Goal: Use online tool/utility: Utilize a website feature to perform a specific function

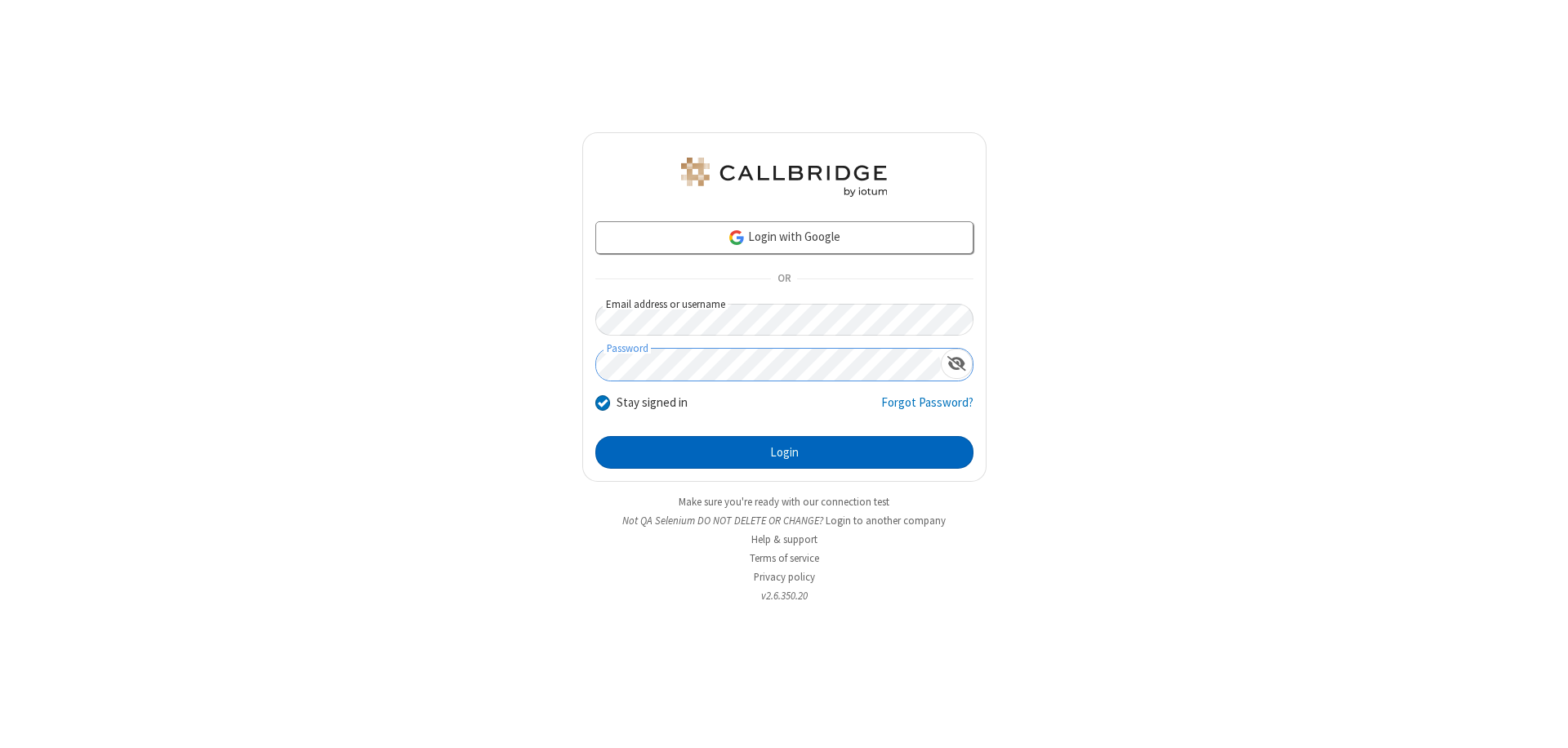
click at [784, 453] on button "Login" at bounding box center [784, 453] width 378 height 33
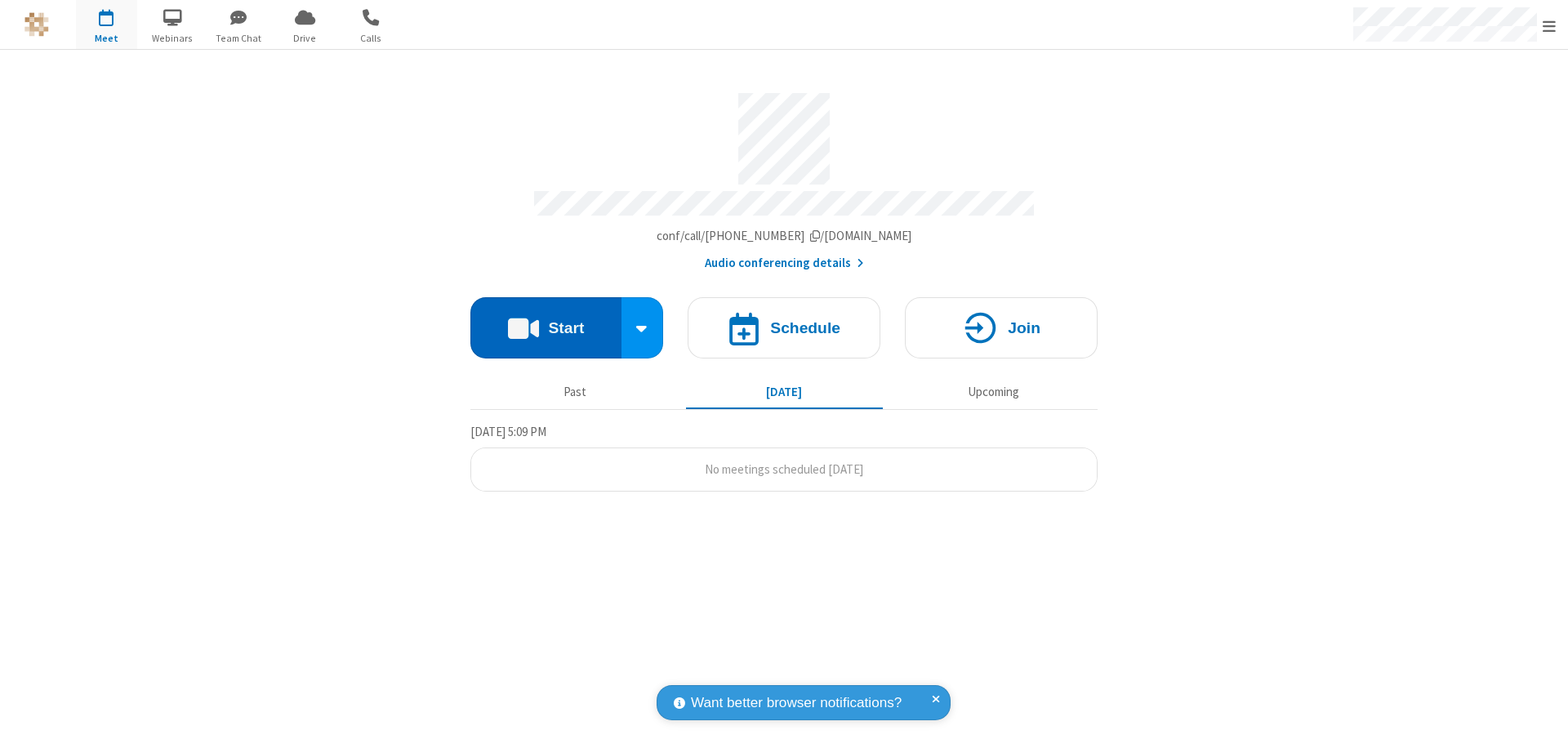
click at [546, 320] on button "Start" at bounding box center [546, 327] width 151 height 61
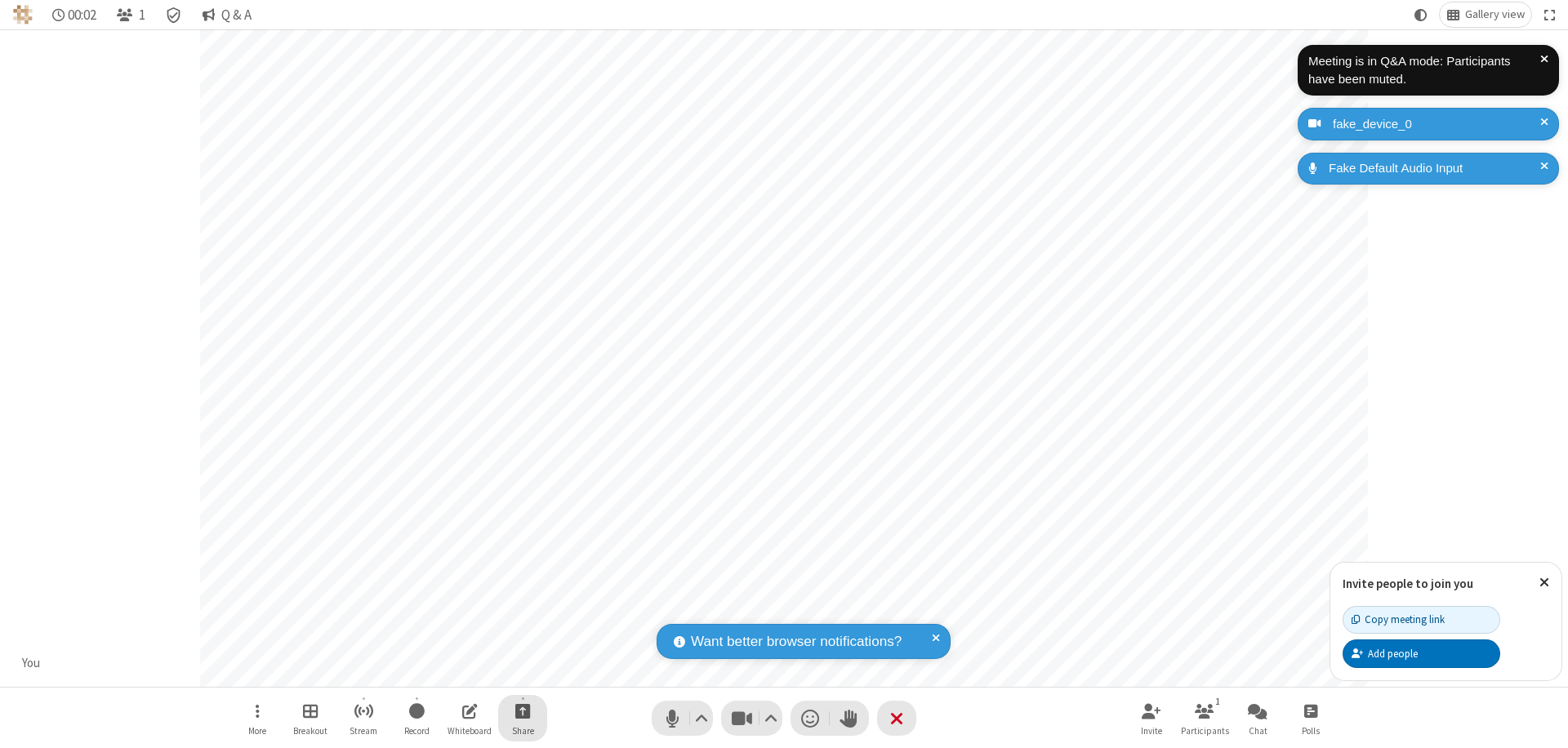
click at [523, 711] on span "Start sharing" at bounding box center [523, 711] width 15 height 20
click at [522, 610] on span "Share additional camera" at bounding box center [532, 614] width 121 height 14
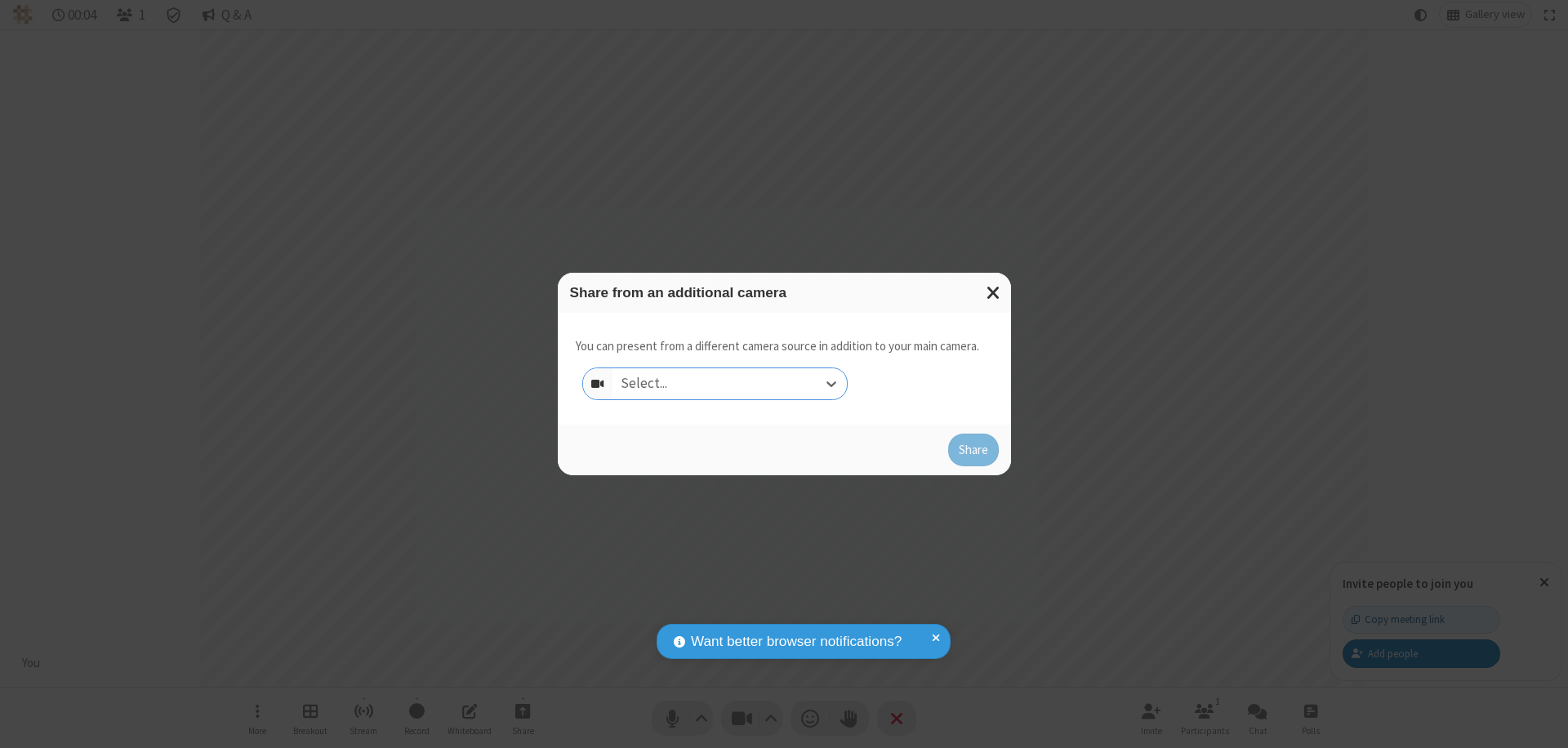
click at [729, 384] on div "Select..." at bounding box center [729, 384] width 234 height 31
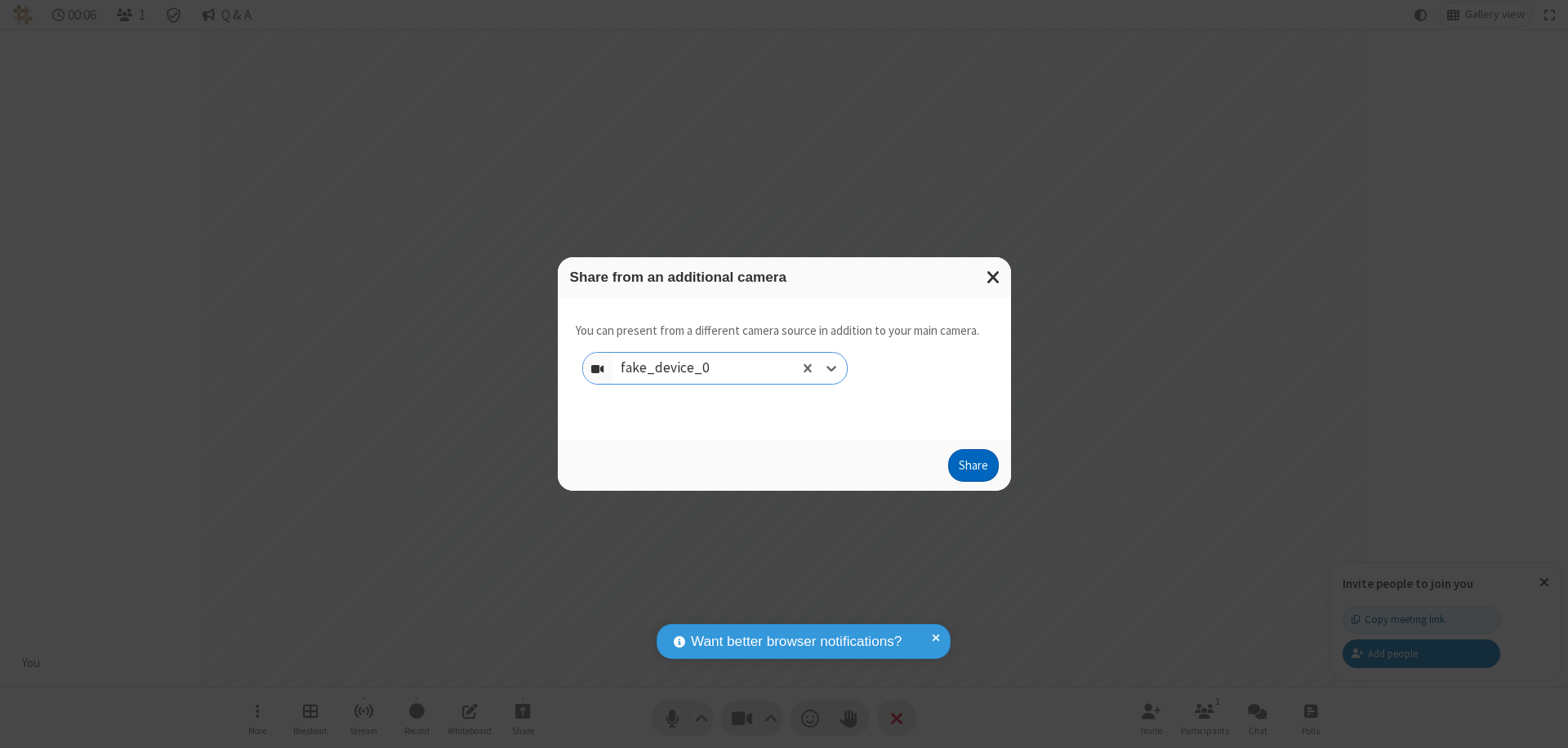
click at [972, 468] on button "Share" at bounding box center [974, 466] width 51 height 33
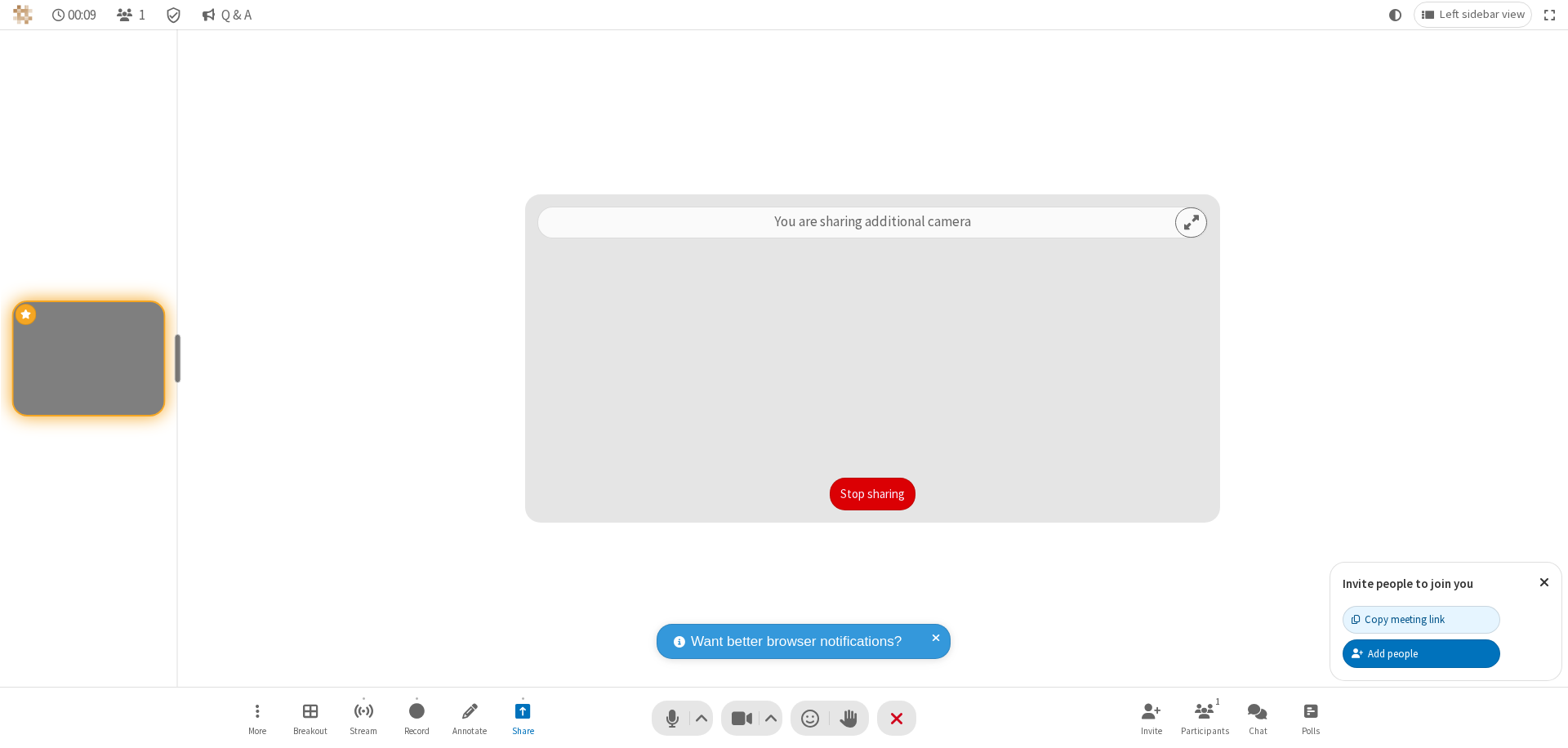
click at [872, 494] on button "Stop sharing" at bounding box center [873, 494] width 86 height 33
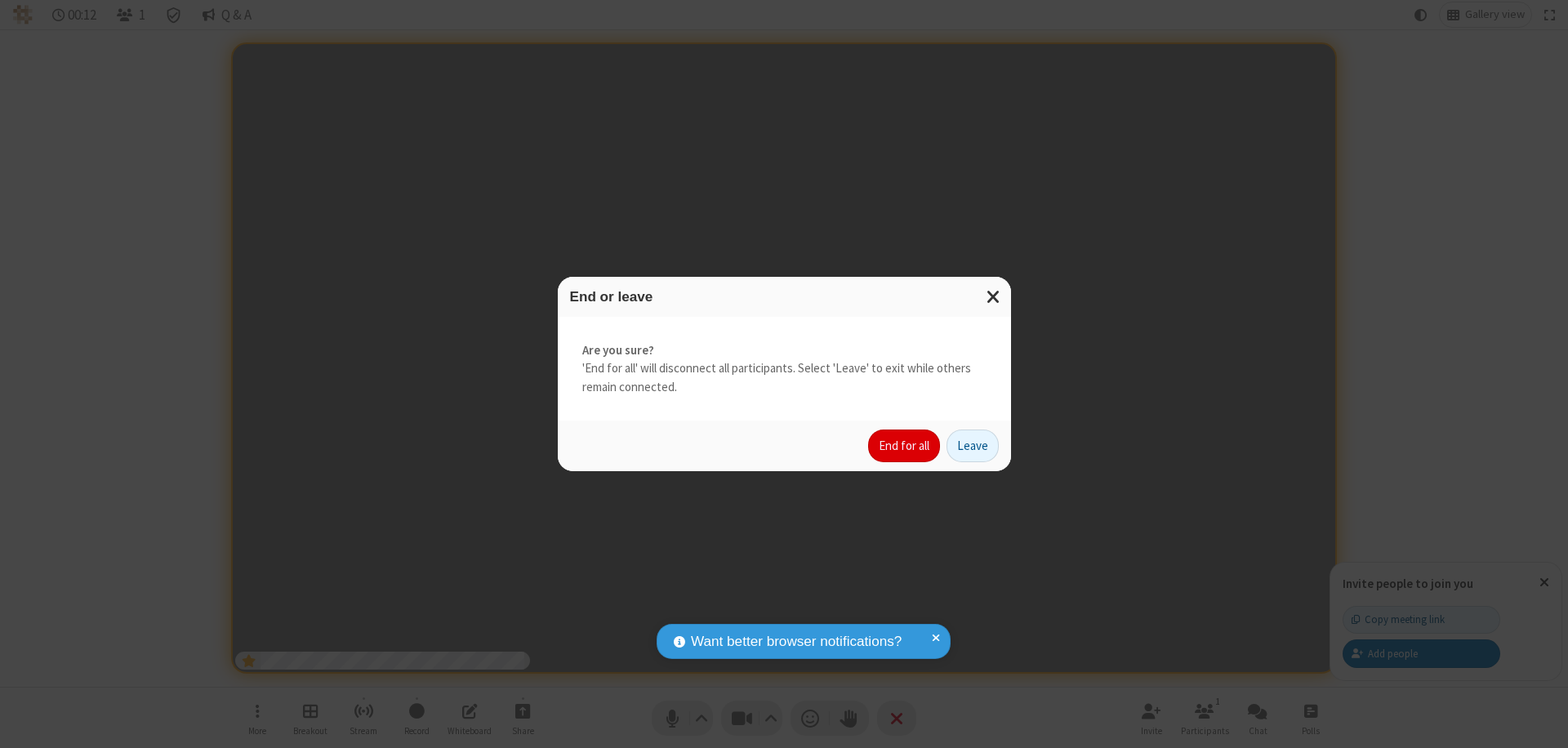
click at [905, 446] on button "End for all" at bounding box center [904, 446] width 72 height 33
